Goal: Task Accomplishment & Management: Manage account settings

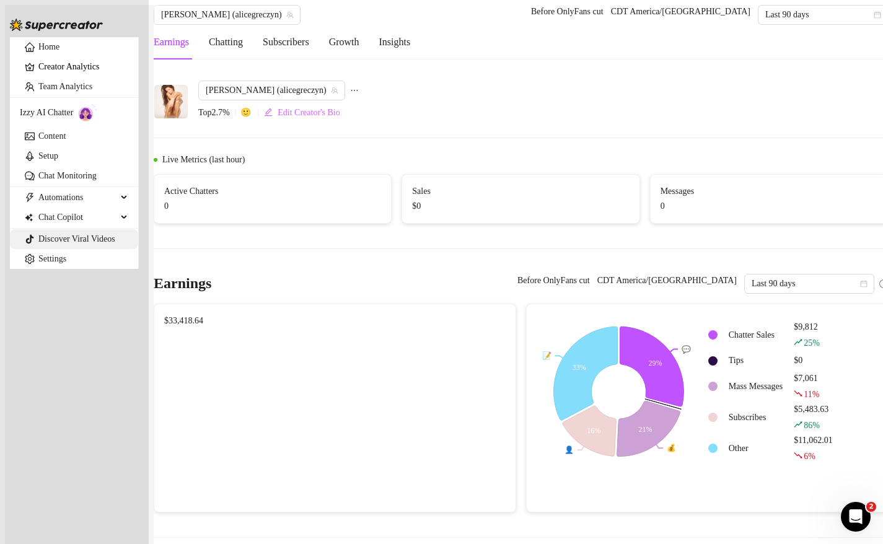
scroll to position [2405, 0]
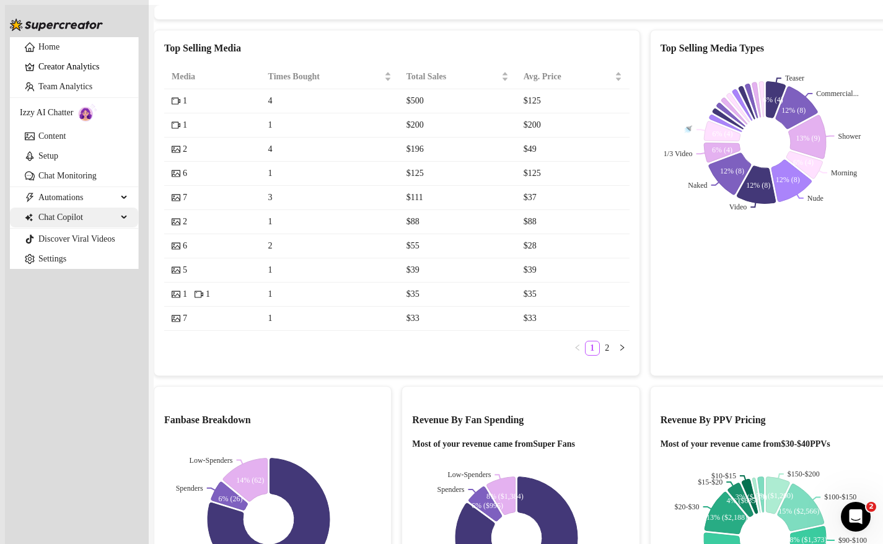
click at [69, 227] on span "Chat Copilot" at bounding box center [77, 218] width 79 height 20
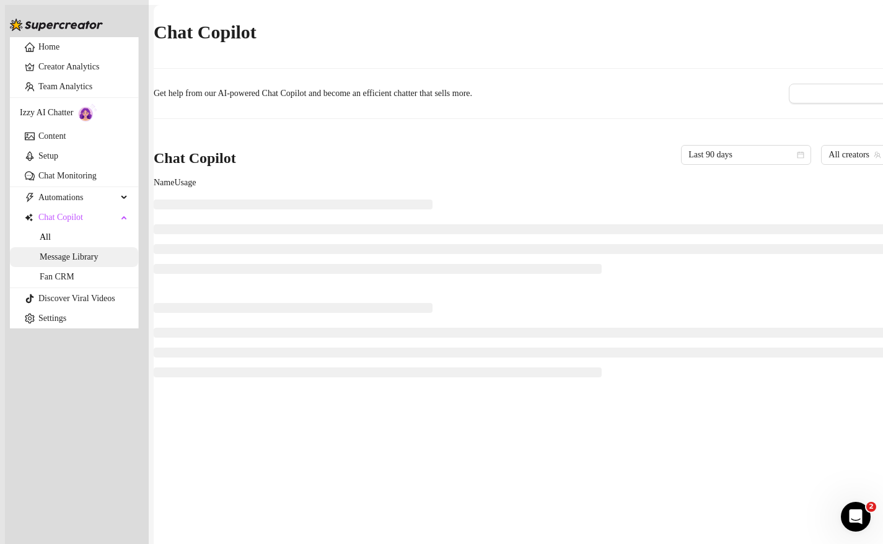
click at [87, 262] on link "Message Library" at bounding box center [69, 256] width 58 height 9
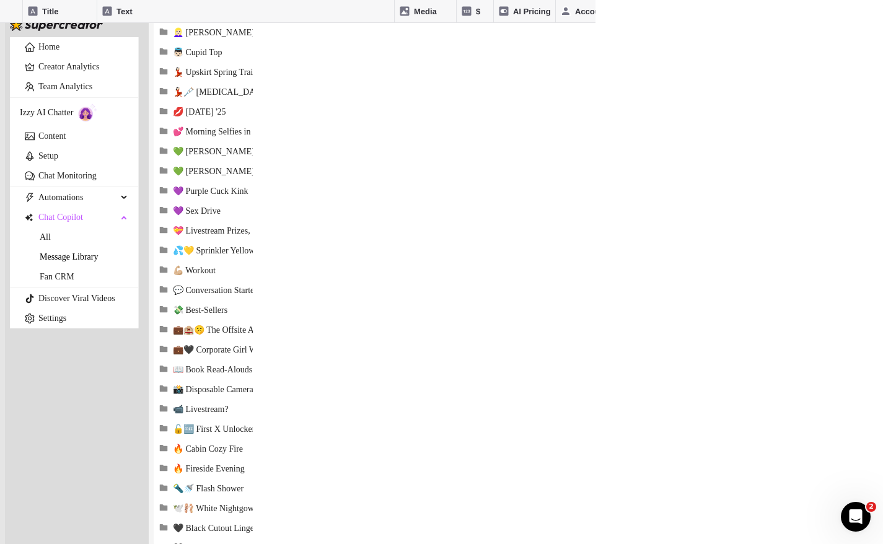
scroll to position [1095, 0]
click at [247, 356] on span "💼🖤 Corporate Girl Work Trip" at bounding box center [229, 350] width 112 height 11
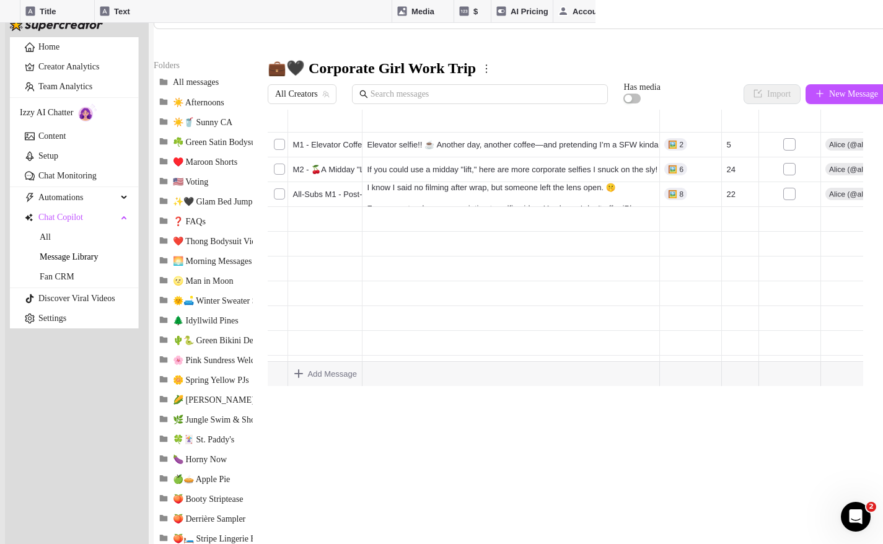
scroll to position [91, 0]
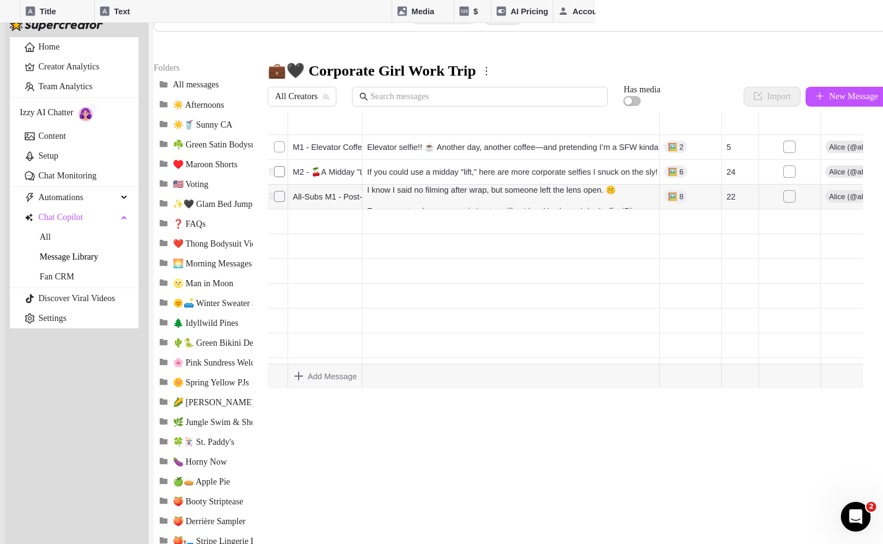
drag, startPoint x: 280, startPoint y: 214, endPoint x: 284, endPoint y: 163, distance: 51.6
click at [284, 389] on div at bounding box center [566, 527] width 596 height 276
click at [863, 107] on button "New Message" at bounding box center [847, 97] width 82 height 20
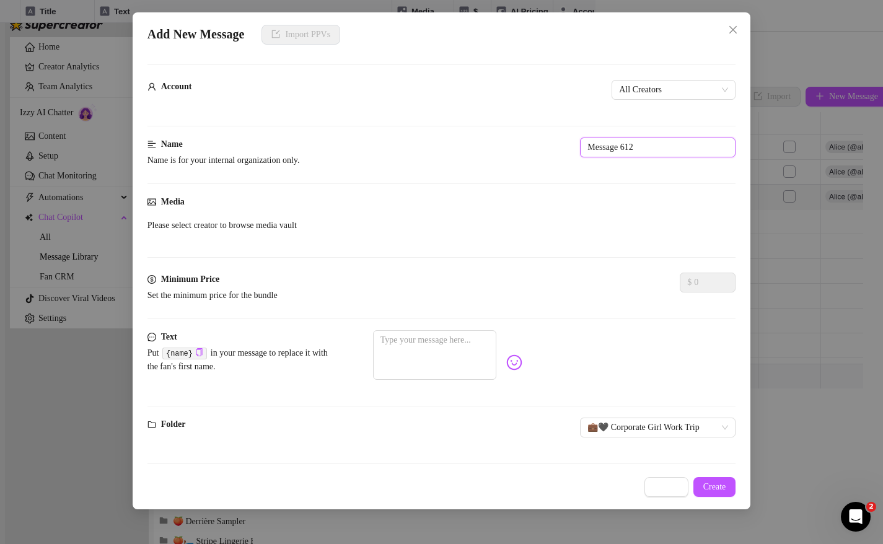
drag, startPoint x: 458, startPoint y: 141, endPoint x: 358, endPoint y: 125, distance: 101.8
click at [358, 125] on form "Account All Creators Name Name is for your internal organization only. Message …" at bounding box center [442, 269] width 589 height 411
paste input "All-Subs M1 - Post-Wrap"
drag, startPoint x: 413, startPoint y: 143, endPoint x: 350, endPoint y: 141, distance: 63.9
click at [350, 141] on div "Name Name is for your internal organization only. All-Subs M1 - Post-Wrap" at bounding box center [442, 155] width 589 height 35
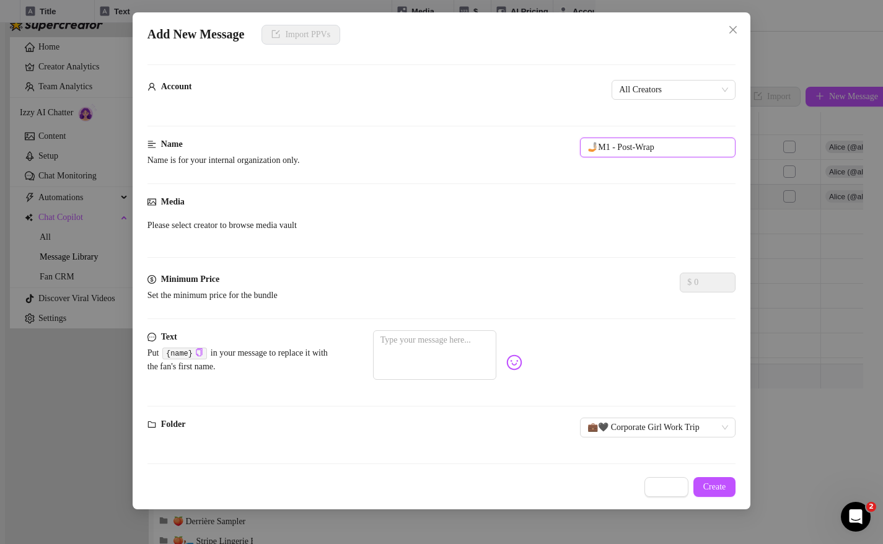
drag, startPoint x: 358, startPoint y: 134, endPoint x: 323, endPoint y: 133, distance: 35.4
click at [323, 133] on form "Account All Creators Name Name is for your internal organization only. 🤳🏼M1 - P…" at bounding box center [442, 269] width 589 height 411
click at [580, 144] on input "🤳🏼M1 - Post-Wrap" at bounding box center [658, 148] width 156 height 20
drag, startPoint x: 378, startPoint y: 135, endPoint x: 368, endPoint y: 134, distance: 10.0
click at [368, 138] on div "Name Name is for your internal organization only. 🤳🏼M2 - Post-Wrap" at bounding box center [442, 155] width 589 height 35
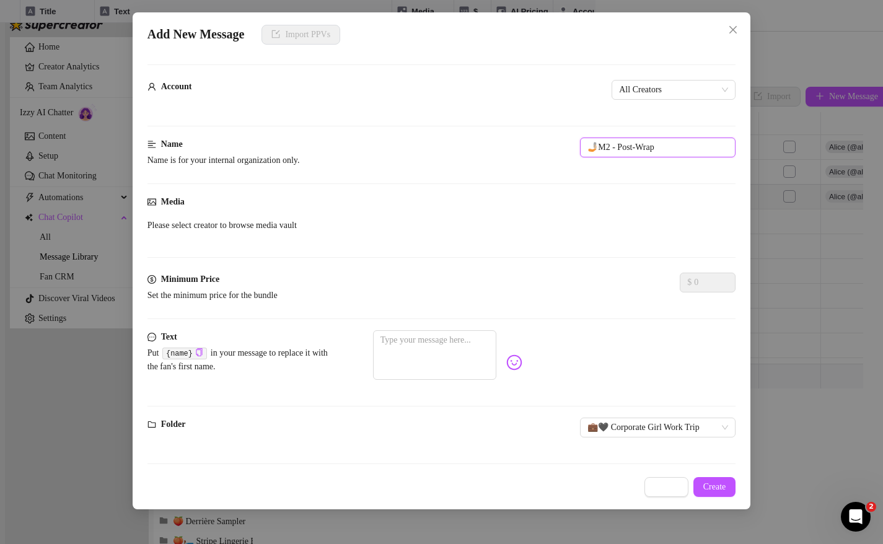
type input "🤳🏼M2 - Post-Wrap"
click at [496, 340] on textarea at bounding box center [434, 355] width 123 height 50
paste textarea "Congrats, [PERSON_NAME]… You made the list! And because I love fast men with go…"
type textarea "Congrats, [PERSON_NAME]… You made the list! And because I love fast men with go…"
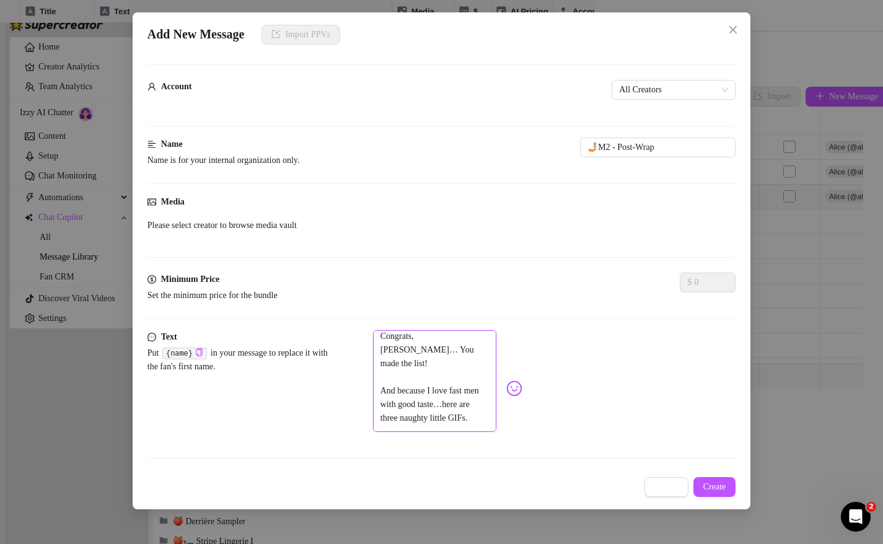
scroll to position [0, 0]
click at [434, 334] on textarea "Congrats, [PERSON_NAME]… You made the list! And because I love fast men with go…" at bounding box center [434, 381] width 123 height 102
type textarea "Congrats, {… You made the list! And because I love fast men with good taste…her…"
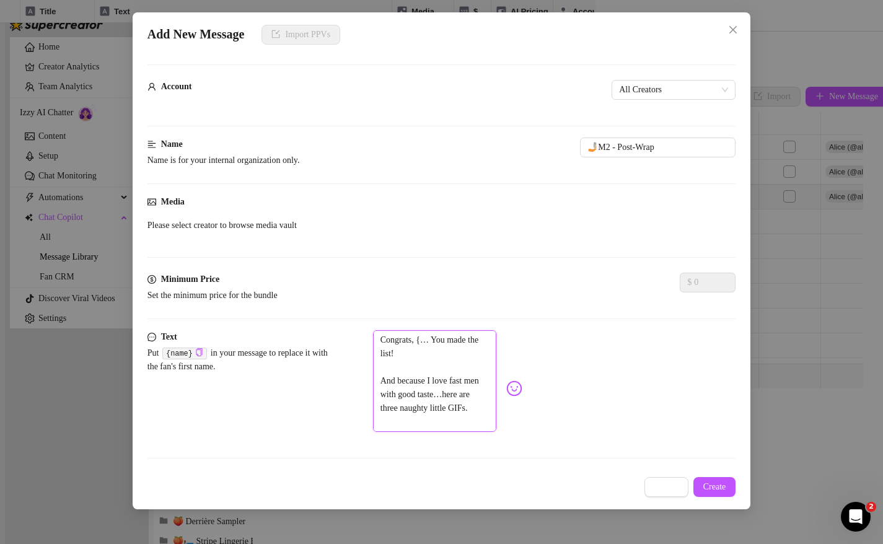
type textarea "Congrats, {n… You made the list! And because I love fast men with good taste…he…"
type textarea "Congrats, {na… You made the list! And because I love fast men with good taste…h…"
type textarea "Congrats, {nam… You made the list! And because I love fast men with good taste……"
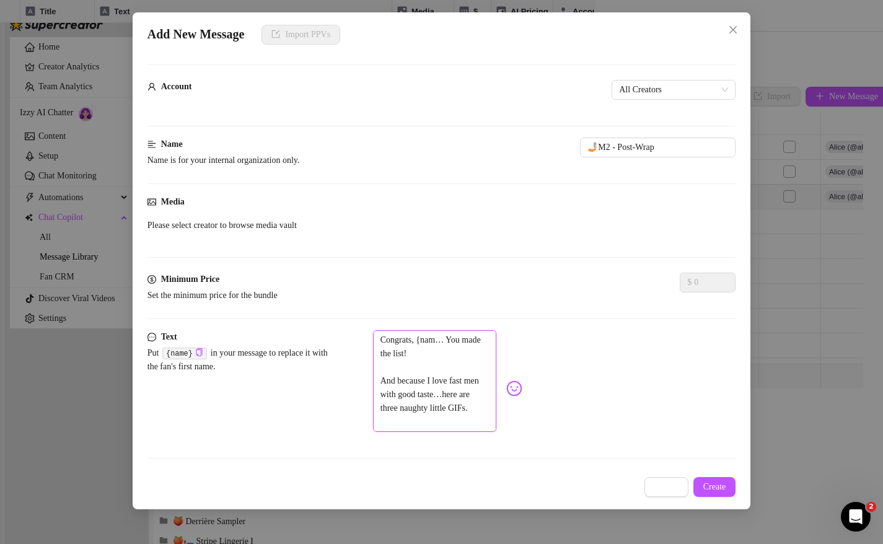
type textarea "Congrats, {nam… You made the list! And because I love fast men with good taste……"
type textarea "Congrats, {name… You made the list! And because I love fast men with good taste…"
type textarea "Congrats, {name}… You made the list! And because I love fast men with good tast…"
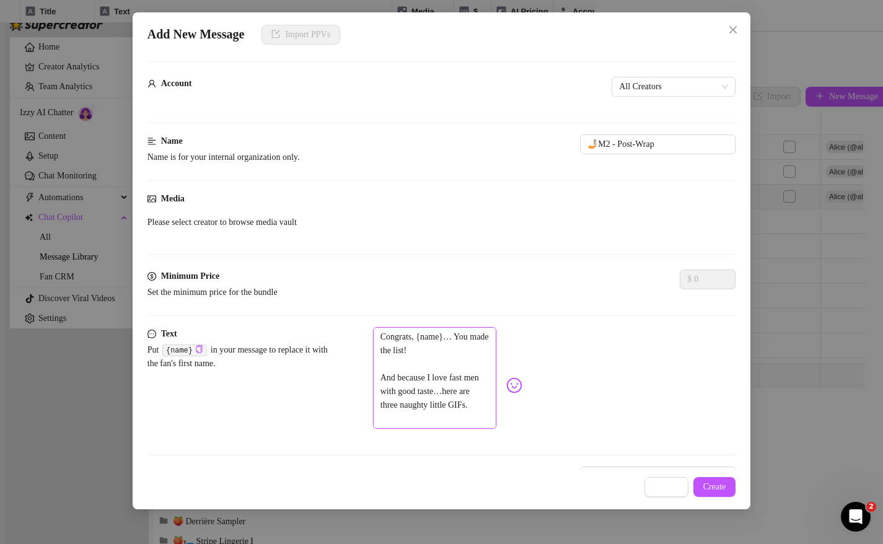
scroll to position [42, 0]
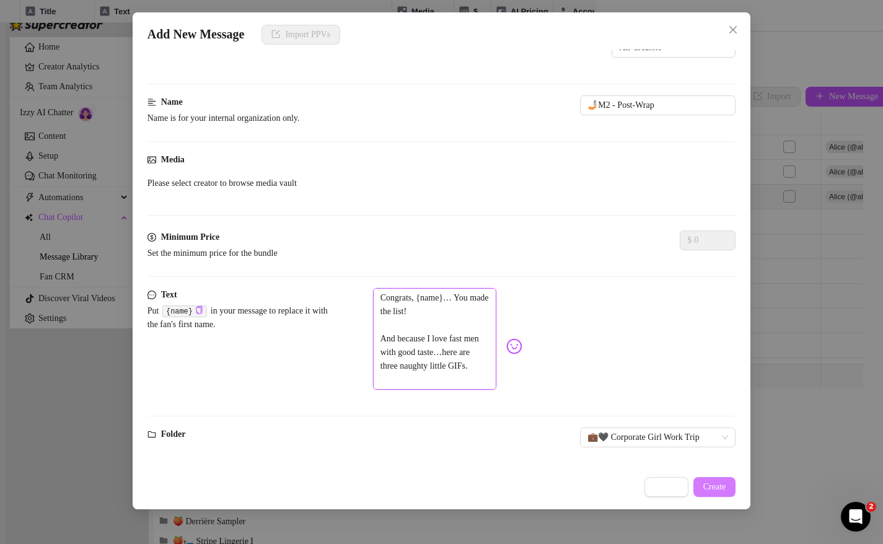
type textarea "Congrats, {name}… You made the list! And because I love fast men with good tast…"
click at [726, 489] on span "Create" at bounding box center [714, 487] width 23 height 10
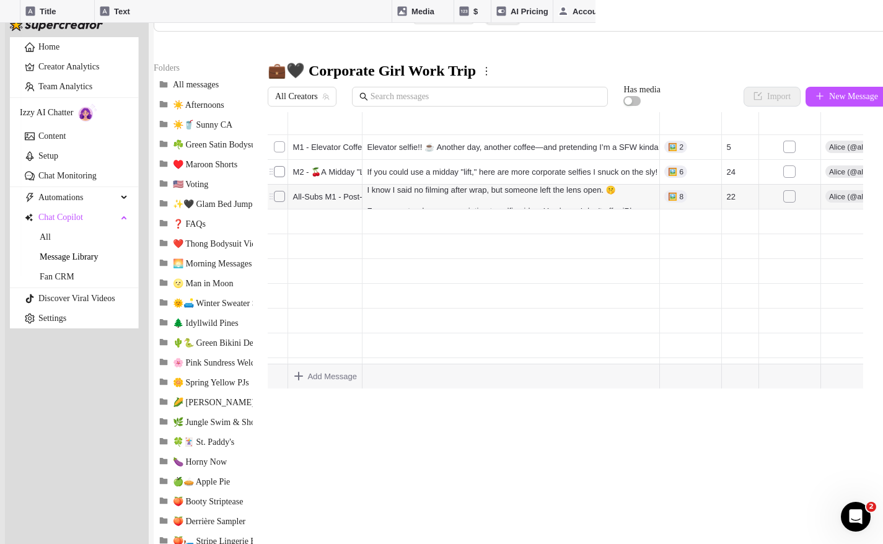
scroll to position [0, 0]
click at [339, 389] on div at bounding box center [566, 527] width 596 height 276
click at [121, 37] on textarea "All-Subs M1 - Post-Wrap" at bounding box center [60, 26] width 121 height 24
drag, startPoint x: 343, startPoint y: 185, endPoint x: 328, endPoint y: 182, distance: 15.1
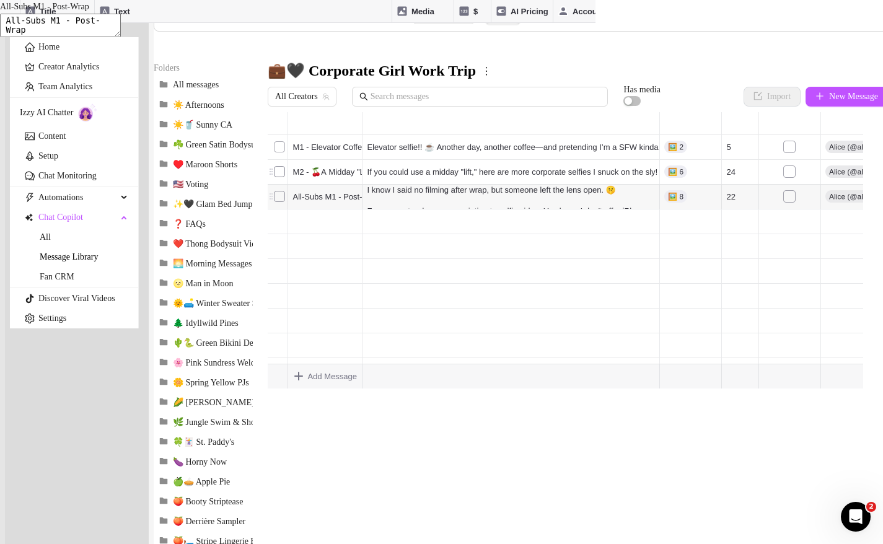
click at [121, 37] on textarea "All-Subs M1 - Post-Wrap" at bounding box center [60, 26] width 121 height 24
click at [424, 389] on div at bounding box center [566, 527] width 596 height 276
click at [322, 389] on div at bounding box center [566, 527] width 596 height 276
type textarea "Congrats, [PERSON_NAME]… You made the list! And because I love fast men with go…"
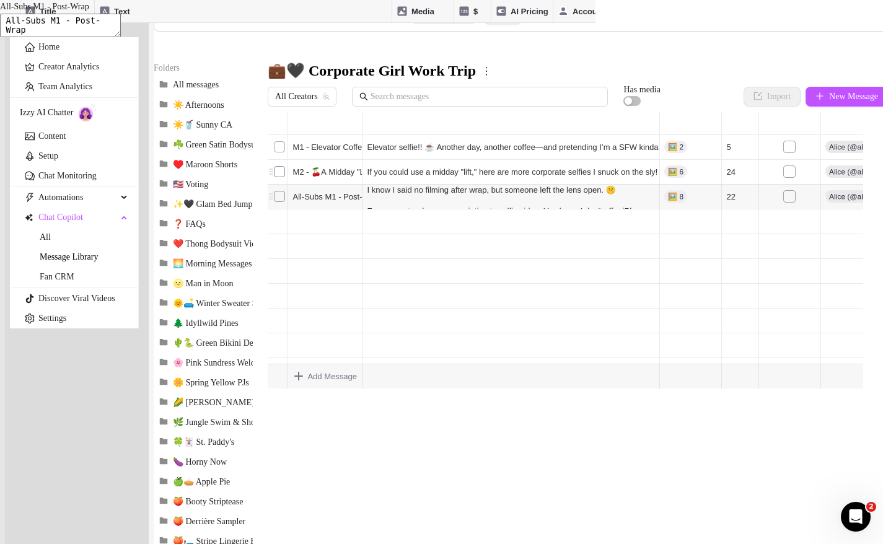
click at [328, 389] on div at bounding box center [566, 527] width 596 height 276
click at [121, 37] on textarea "🤳🏼M2 - Post-Wrap" at bounding box center [60, 26] width 121 height 24
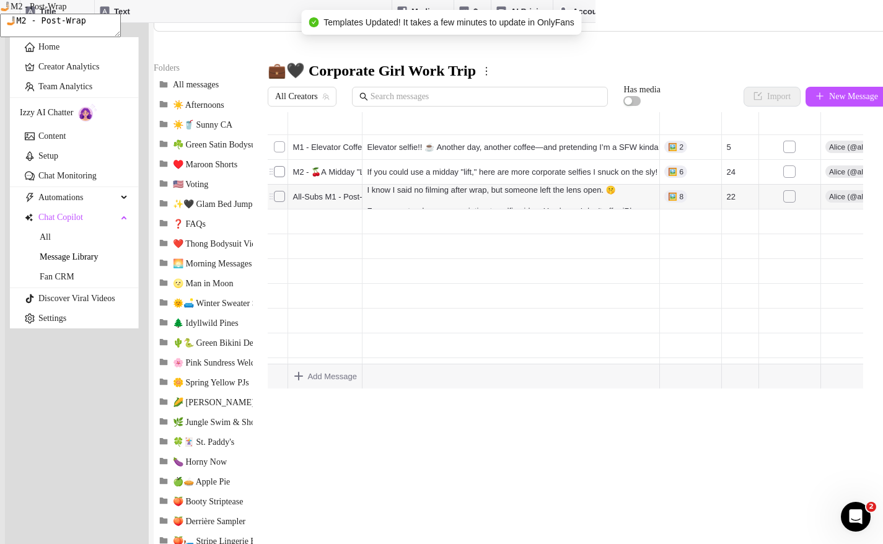
click at [325, 389] on div at bounding box center [566, 527] width 596 height 276
click at [121, 37] on textarea "🤳🏼M2 - Post-Wrap" at bounding box center [60, 26] width 121 height 24
type textarea "🤳🏼M1 - Post-Wrap"
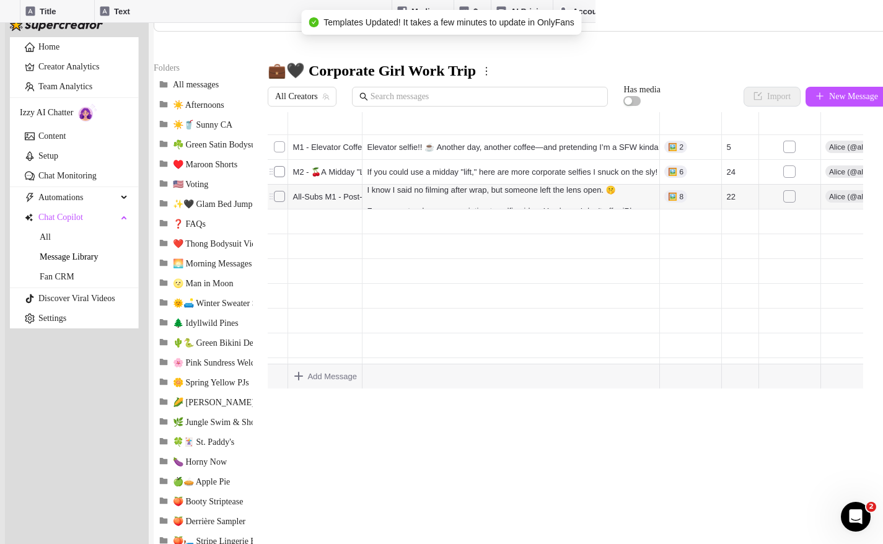
drag, startPoint x: 278, startPoint y: 234, endPoint x: 286, endPoint y: 183, distance: 51.6
click at [286, 389] on div at bounding box center [566, 527] width 596 height 276
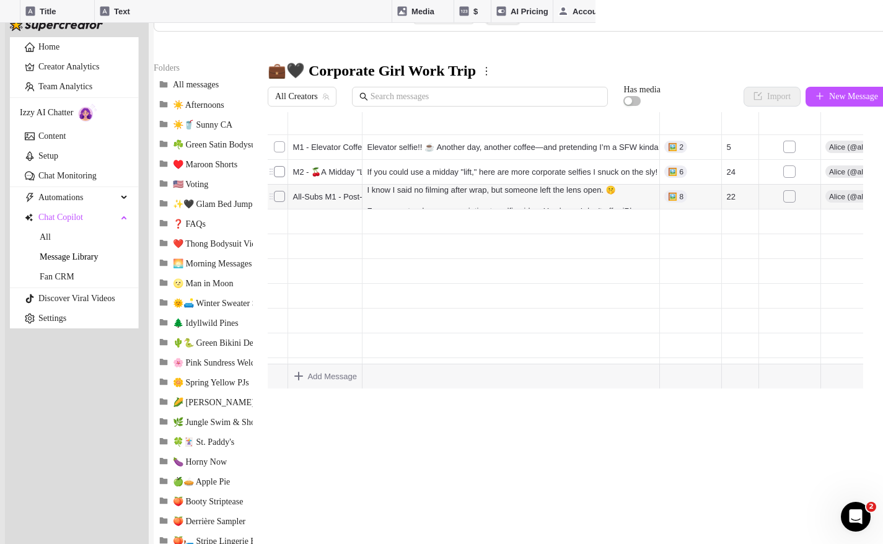
drag, startPoint x: 281, startPoint y: 263, endPoint x: 284, endPoint y: 208, distance: 55.2
click at [284, 389] on div at bounding box center [566, 527] width 596 height 276
drag, startPoint x: 278, startPoint y: 292, endPoint x: 284, endPoint y: 238, distance: 54.4
click at [284, 389] on div at bounding box center [566, 527] width 596 height 276
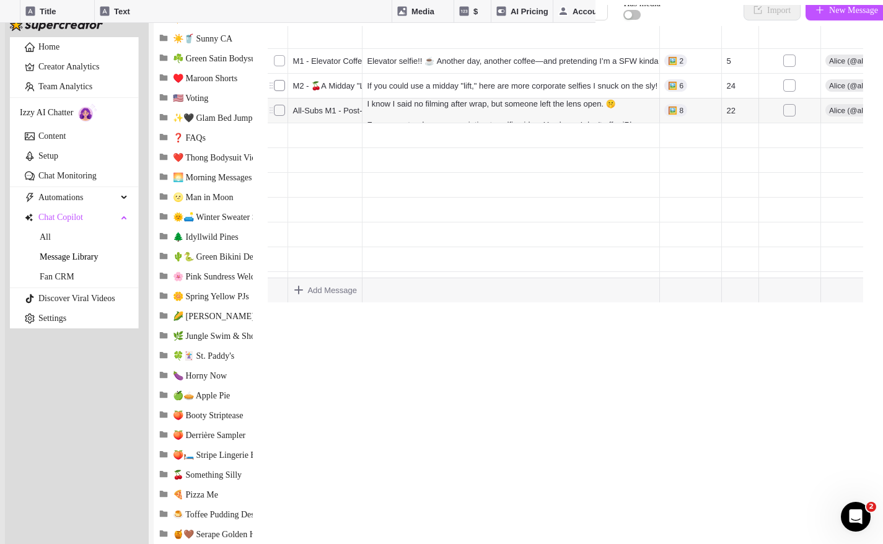
scroll to position [182, 0]
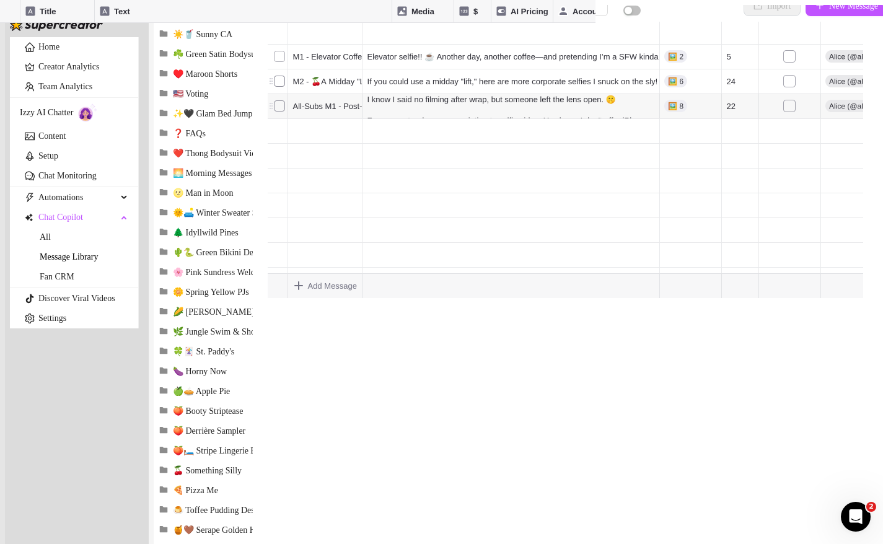
click at [516, 298] on div at bounding box center [566, 436] width 596 height 276
click at [121, 37] on textarea "As another thank-you for your purchase, [PERSON_NAME]! 😘" at bounding box center [60, 26] width 121 height 24
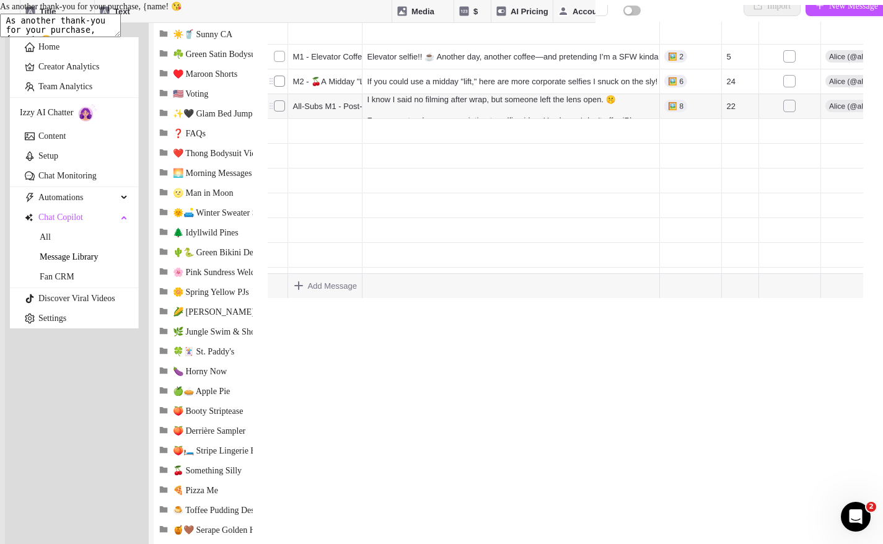
type textarea "As another thank-you for your purchase, {name}! 😘"
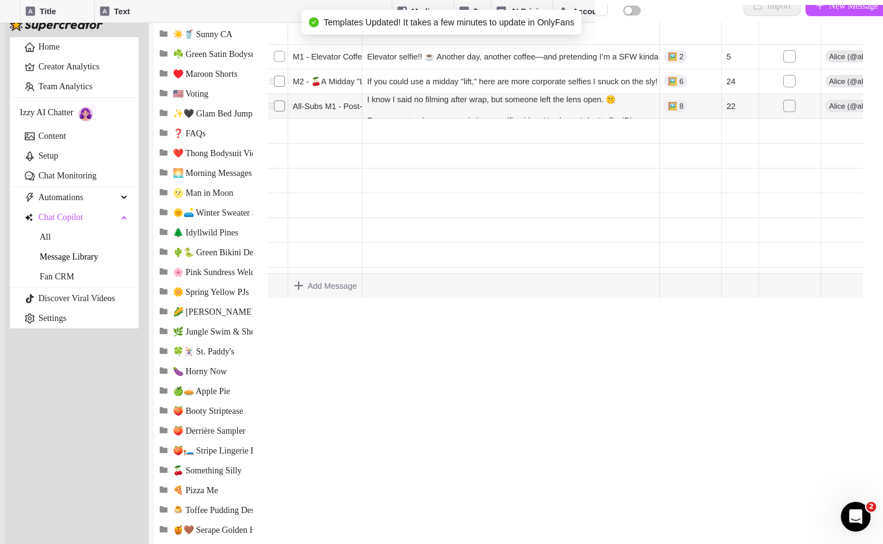
drag, startPoint x: 278, startPoint y: 222, endPoint x: 279, endPoint y: 172, distance: 49.6
click at [279, 298] on div at bounding box center [566, 436] width 596 height 276
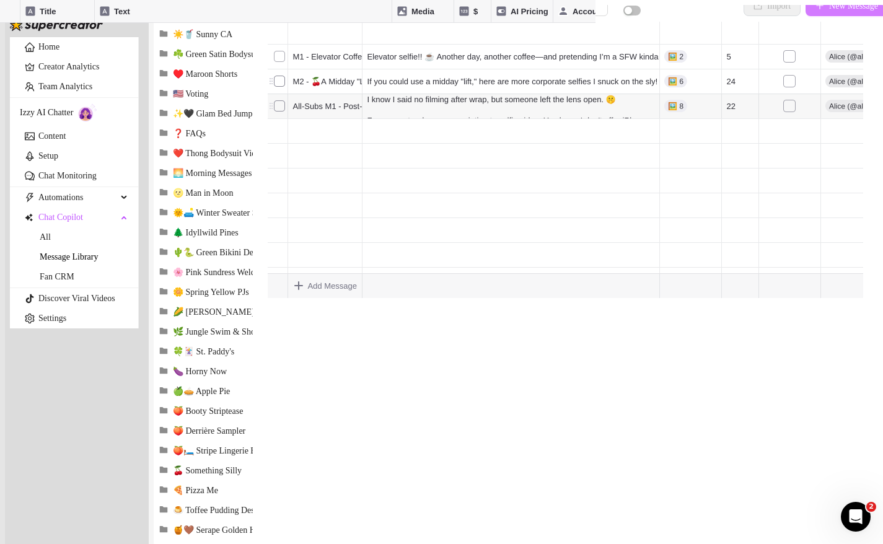
click at [821, 15] on button "New Message" at bounding box center [847, 6] width 82 height 20
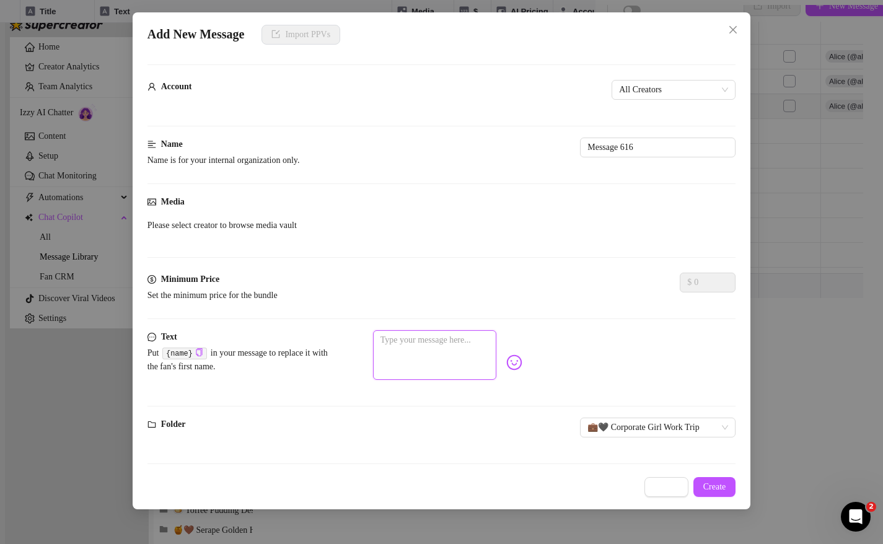
click at [464, 350] on textarea at bounding box center [434, 355] width 123 height 50
paste textarea "There's a V-VIP version, too, if you're interested...with lower angles and scan…"
type textarea "There's a V-VIP version, too, if you're interested...with lower angles and scan…"
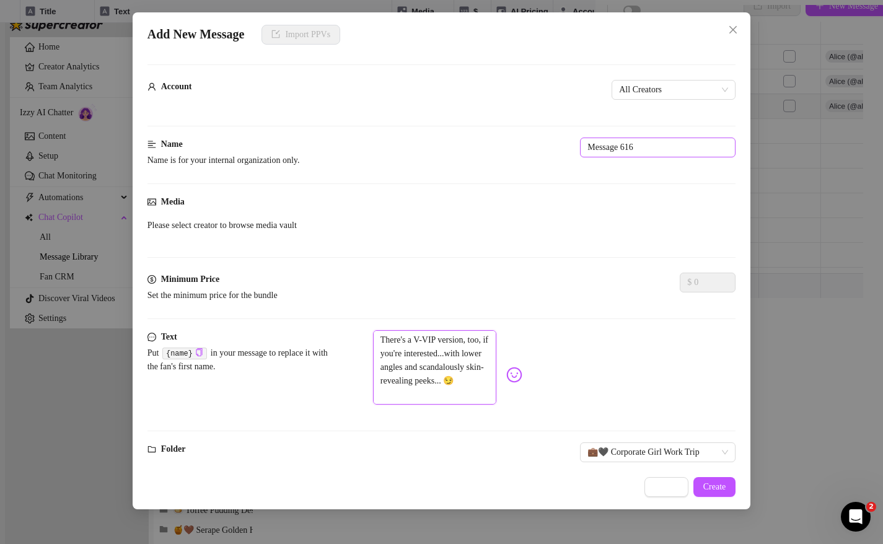
type textarea "There's a V-VIP version, too, if you're interested...with lower angles and scan…"
drag, startPoint x: 460, startPoint y: 145, endPoint x: 211, endPoint y: 115, distance: 251.0
click at [211, 115] on form "Account All Creators Name Name is for your internal organization only. Message …" at bounding box center [442, 282] width 589 height 436
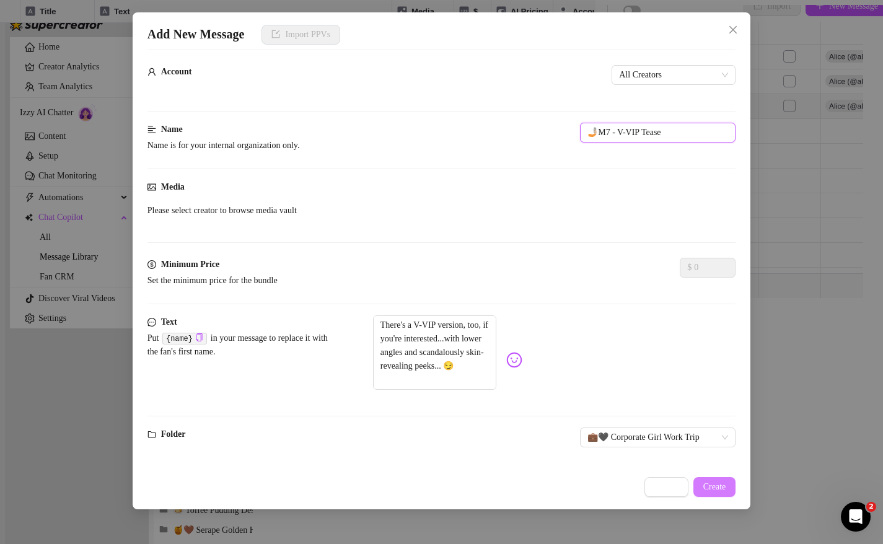
type input "🤳🏼M7 - V-VIP Tease"
click at [725, 480] on button "Create" at bounding box center [715, 487] width 43 height 20
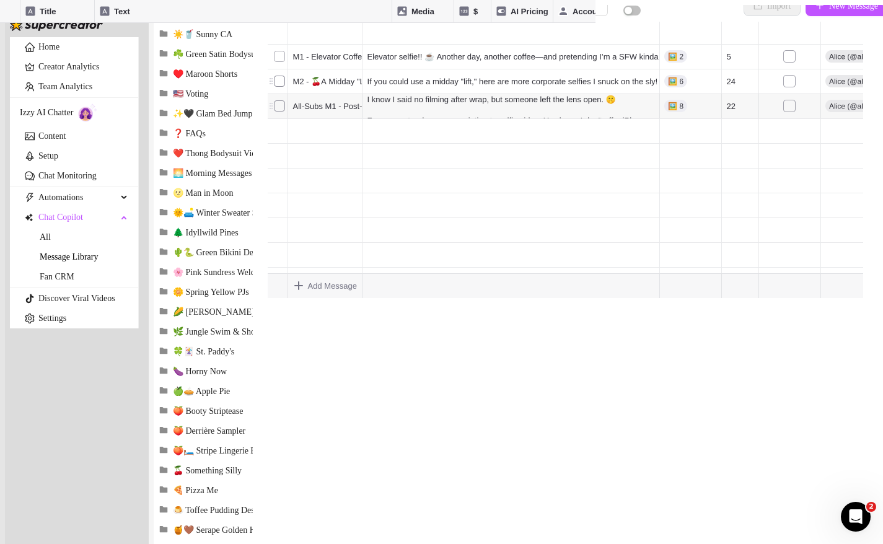
drag, startPoint x: 280, startPoint y: 246, endPoint x: 283, endPoint y: 205, distance: 41.1
click at [283, 298] on div at bounding box center [566, 436] width 596 height 276
click at [316, 298] on div at bounding box center [566, 436] width 596 height 276
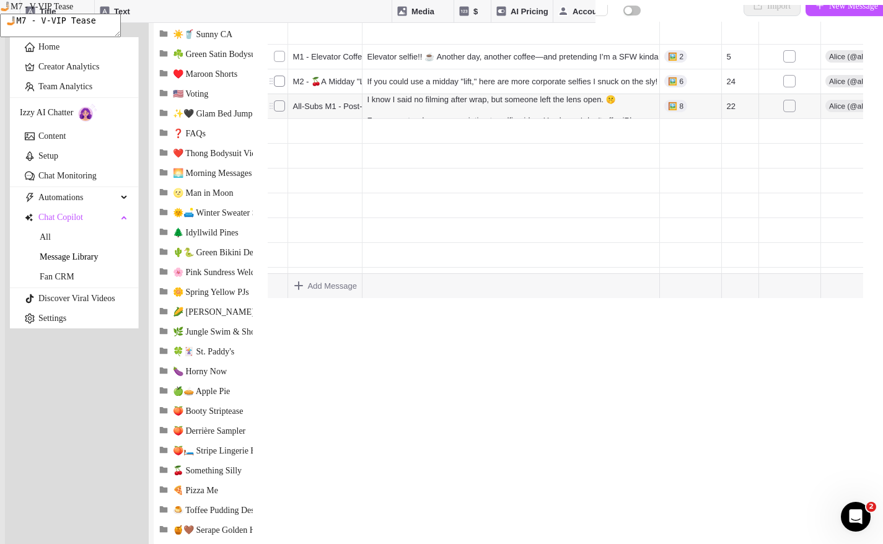
click at [121, 37] on textarea "🤳🏼M7 - V-VIP Tease" at bounding box center [60, 26] width 121 height 24
type textarea "🤳🏼M6 - V-VIP Tease"
